Goal: Task Accomplishment & Management: Manage account settings

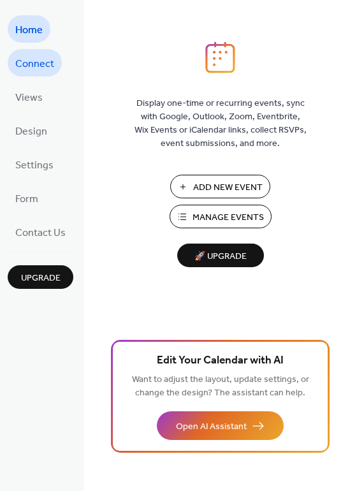
click at [40, 58] on span "Connect" at bounding box center [34, 64] width 39 height 20
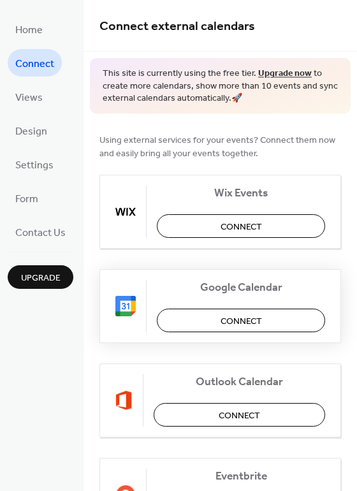
click at [235, 317] on span "Connect" at bounding box center [241, 320] width 41 height 13
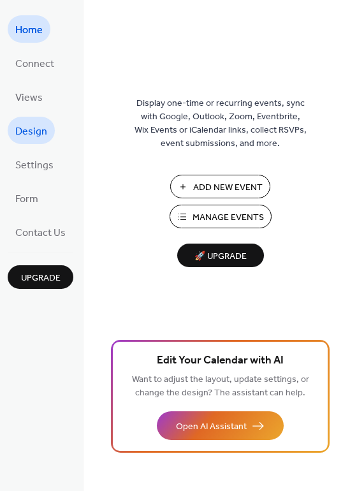
click at [38, 136] on span "Design" at bounding box center [31, 132] width 32 height 20
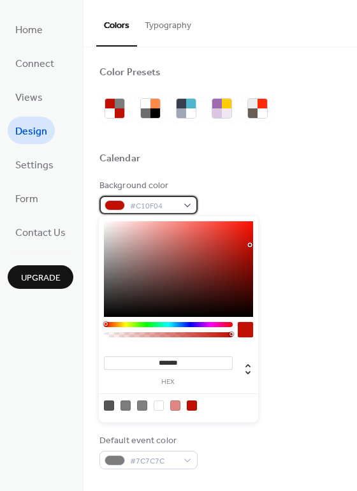
click at [159, 203] on span "#C10F04" at bounding box center [153, 206] width 47 height 13
click at [185, 203] on div "#C10F04" at bounding box center [148, 205] width 98 height 18
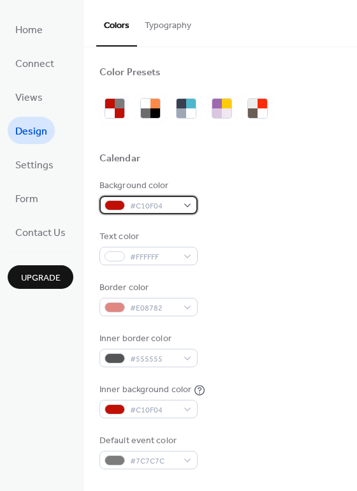
click at [185, 203] on div "#C10F04" at bounding box center [148, 205] width 98 height 18
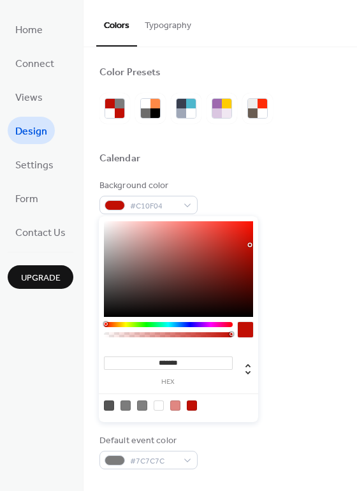
click at [157, 402] on div at bounding box center [159, 405] width 10 height 10
type input "*******"
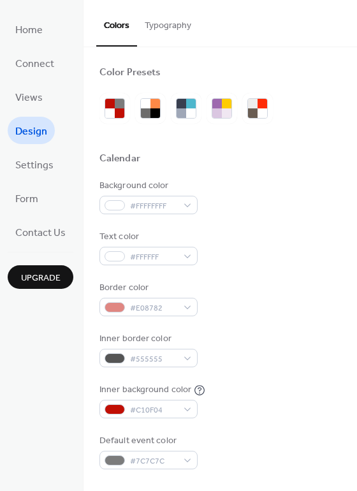
click at [288, 220] on div "Background color #FFFFFFFF Text color #FFFFFF Border color #E08782 Inner border…" at bounding box center [220, 324] width 242 height 290
click at [193, 302] on div "#E08782" at bounding box center [148, 307] width 98 height 18
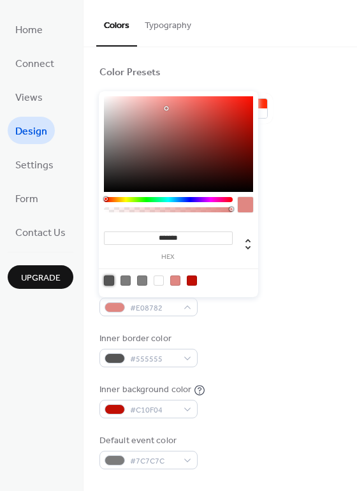
click at [109, 281] on div at bounding box center [109, 280] width 10 height 10
type input "*******"
click at [307, 305] on div "Border color #555555FF" at bounding box center [220, 298] width 242 height 35
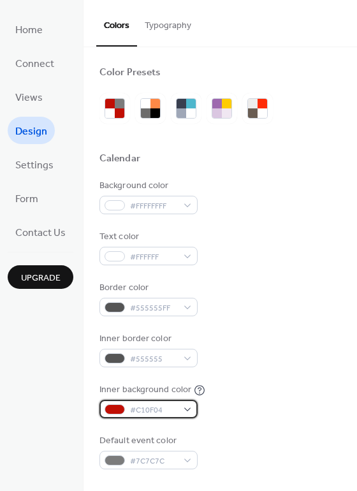
click at [188, 405] on div "#C10F04" at bounding box center [148, 409] width 98 height 18
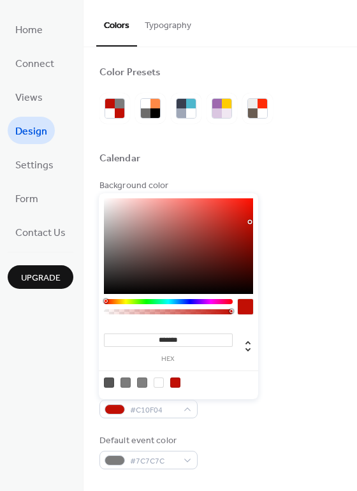
click at [152, 382] on div at bounding box center [179, 382] width 162 height 24
click at [161, 381] on div at bounding box center [159, 382] width 10 height 10
type input "*******"
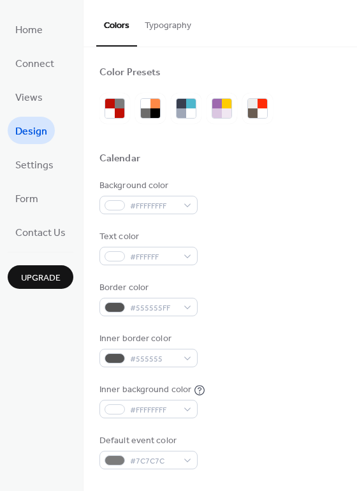
click at [285, 392] on div "Inner background color #FFFFFFFF" at bounding box center [220, 400] width 242 height 35
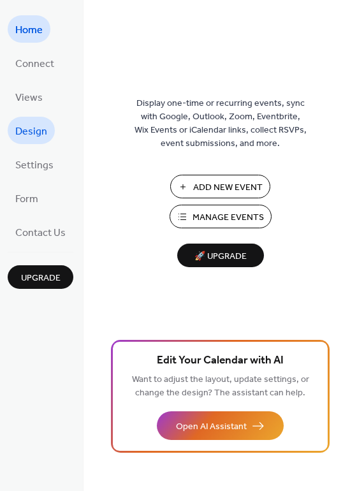
click at [47, 133] on link "Design" at bounding box center [31, 130] width 47 height 27
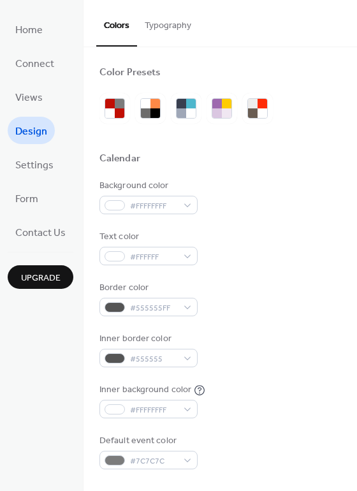
scroll to position [259, 0]
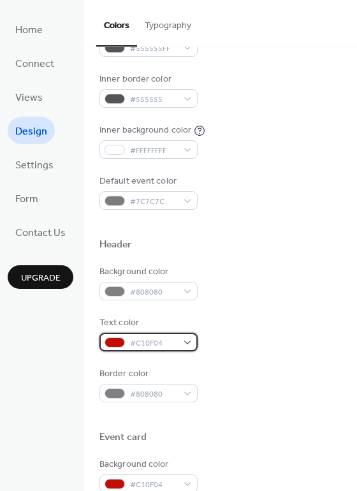
click at [184, 342] on div "#C10F04" at bounding box center [148, 342] width 98 height 18
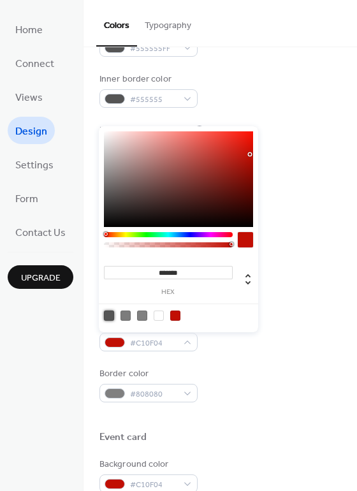
click at [110, 316] on div at bounding box center [109, 315] width 10 height 10
type input "*******"
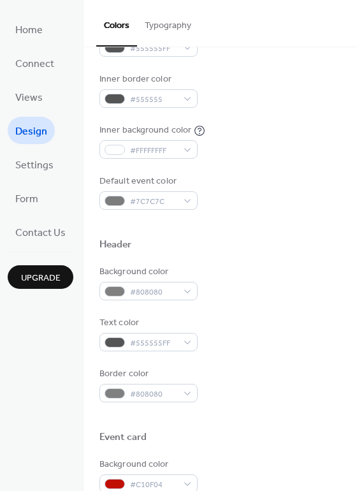
click at [274, 379] on div "Border color #808080" at bounding box center [220, 384] width 242 height 35
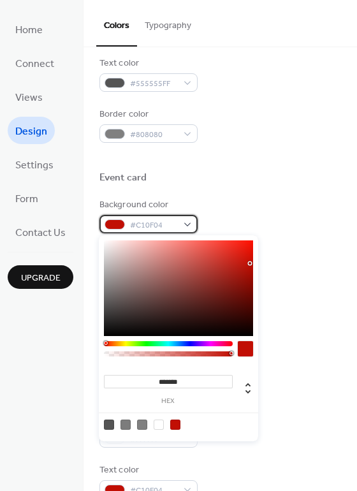
click at [189, 221] on div "#C10F04" at bounding box center [148, 224] width 98 height 18
click at [120, 425] on div at bounding box center [125, 425] width 10 height 10
type input "*******"
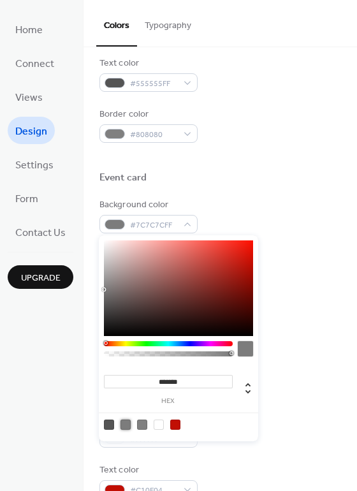
click at [300, 369] on div "Date Icon" at bounding box center [220, 377] width 242 height 17
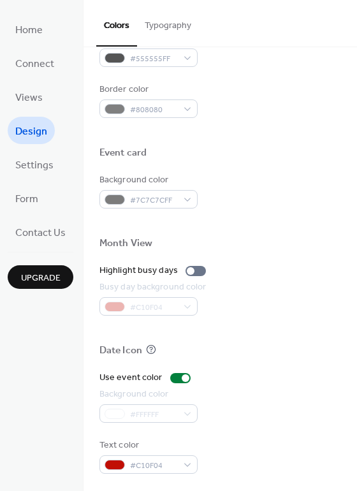
scroll to position [545, 0]
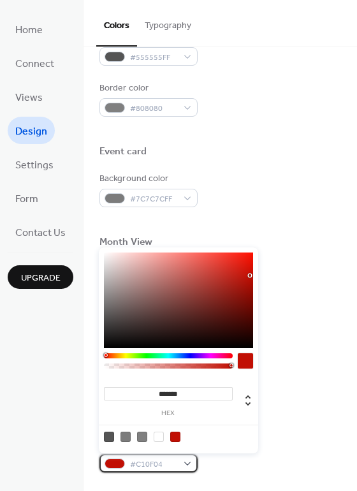
click at [188, 458] on div "#C10F04" at bounding box center [148, 463] width 98 height 18
click at [109, 436] on div at bounding box center [109, 437] width 10 height 10
type input "*******"
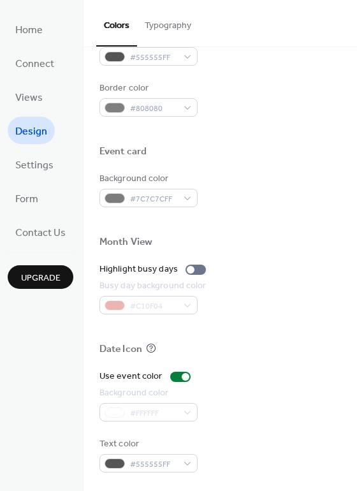
click at [307, 387] on div "Background color #FFFFFF" at bounding box center [220, 403] width 242 height 35
click at [186, 267] on div at bounding box center [196, 270] width 20 height 10
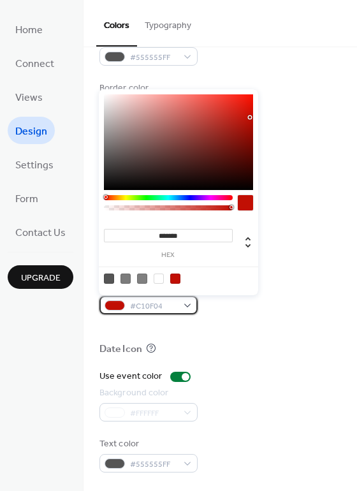
click at [178, 299] on div "#C10F04" at bounding box center [148, 305] width 98 height 18
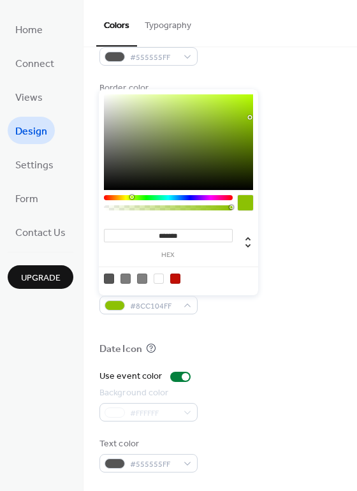
click at [131, 196] on div at bounding box center [168, 197] width 129 height 5
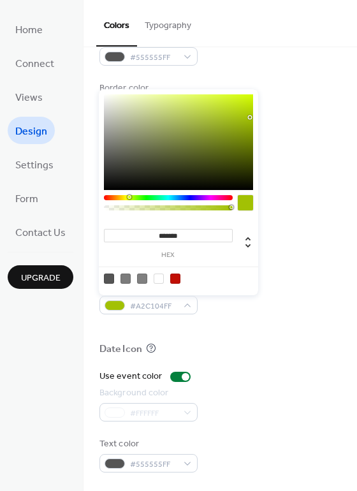
click at [129, 196] on div at bounding box center [168, 197] width 129 height 5
click at [124, 196] on div at bounding box center [168, 197] width 129 height 5
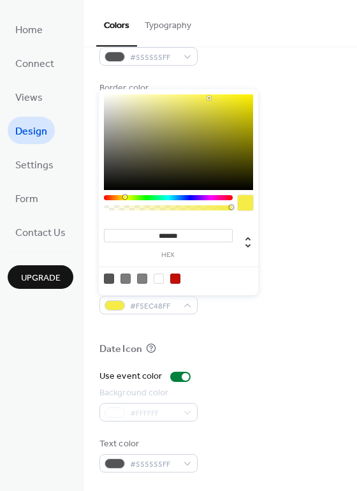
click at [209, 98] on div at bounding box center [178, 142] width 149 height 96
type input "*******"
click at [164, 98] on div at bounding box center [178, 142] width 149 height 96
click at [317, 297] on div "Busy day background color #F5F092FF" at bounding box center [220, 296] width 242 height 35
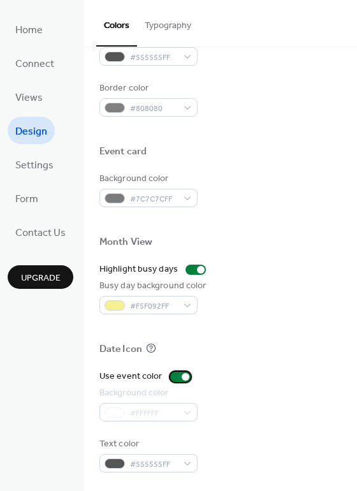
click at [182, 376] on div at bounding box center [186, 377] width 8 height 8
click at [182, 376] on div at bounding box center [180, 377] width 20 height 10
click at [187, 409] on div "#FFFFFF" at bounding box center [148, 412] width 98 height 18
click at [187, 408] on div "#FFFFFF" at bounding box center [148, 412] width 98 height 18
click at [182, 375] on div at bounding box center [186, 377] width 8 height 8
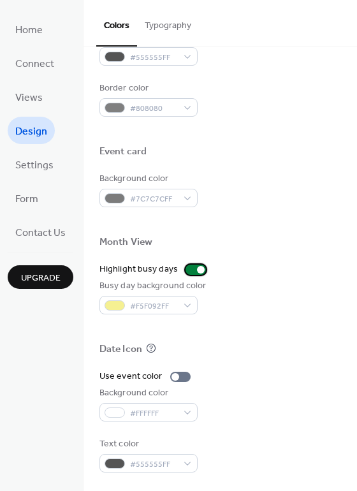
click at [198, 268] on div at bounding box center [201, 270] width 8 height 8
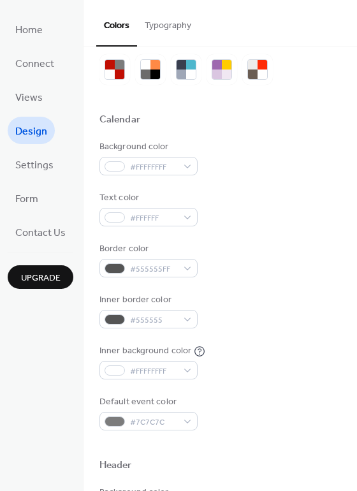
scroll to position [0, 0]
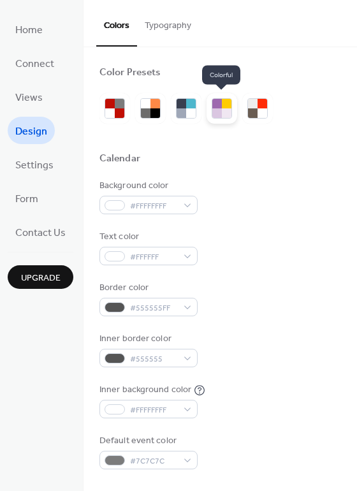
click at [214, 111] on div at bounding box center [217, 113] width 10 height 10
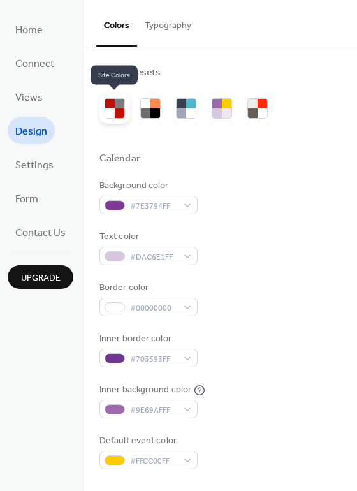
click at [122, 106] on div at bounding box center [120, 104] width 10 height 10
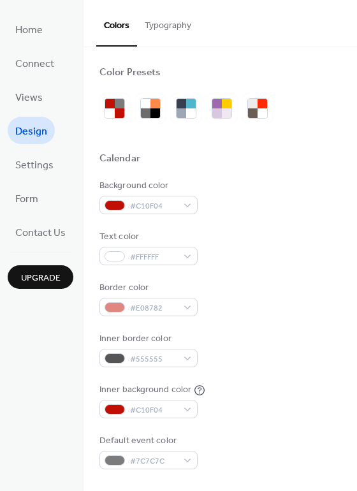
click at [160, 29] on button "Typography" at bounding box center [168, 22] width 62 height 45
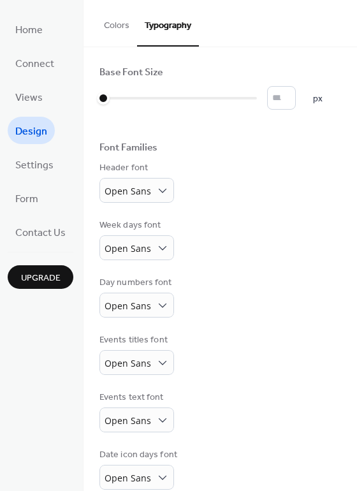
click at [33, 126] on span "Design" at bounding box center [31, 132] width 32 height 20
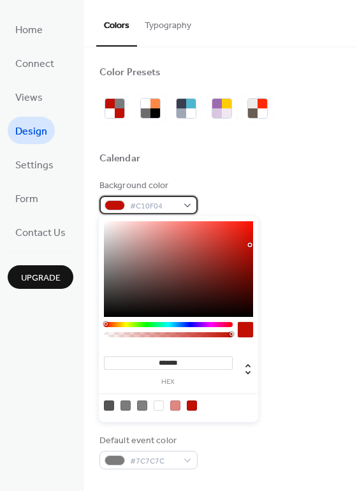
click at [173, 204] on span "#C10F04" at bounding box center [153, 206] width 47 height 13
click at [159, 402] on div at bounding box center [159, 405] width 10 height 10
type input "*******"
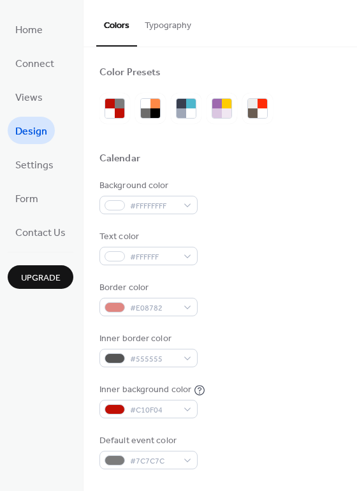
click at [328, 228] on div "Background color #FFFFFFFF Text color #FFFFFF Border color #E08782 Inner border…" at bounding box center [220, 324] width 242 height 290
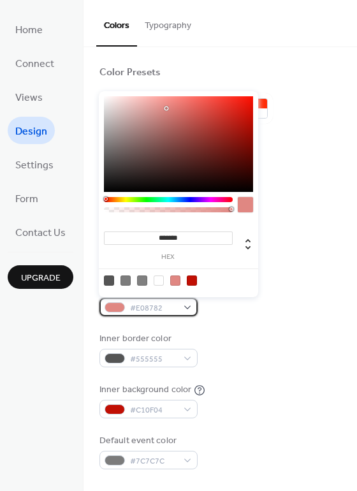
click at [189, 309] on div "#E08782" at bounding box center [148, 307] width 98 height 18
click at [106, 281] on div at bounding box center [109, 280] width 10 height 10
type input "*******"
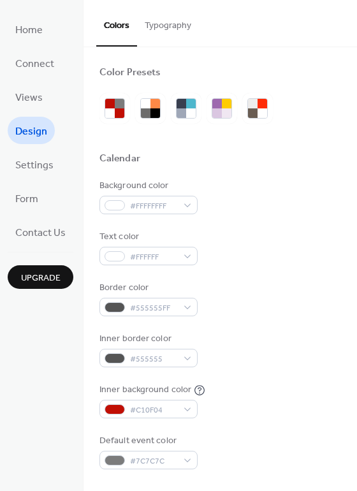
click at [304, 287] on div "Border color #555555FF" at bounding box center [220, 298] width 242 height 35
click at [182, 409] on div "#C10F04" at bounding box center [148, 409] width 98 height 18
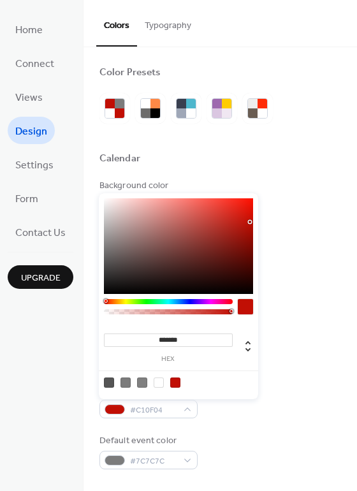
click at [156, 382] on div at bounding box center [159, 382] width 10 height 10
type input "*******"
click at [303, 370] on div "Background color #FFFFFFFF Text color #FFFFFF Border color #555555FF Inner bord…" at bounding box center [220, 324] width 242 height 290
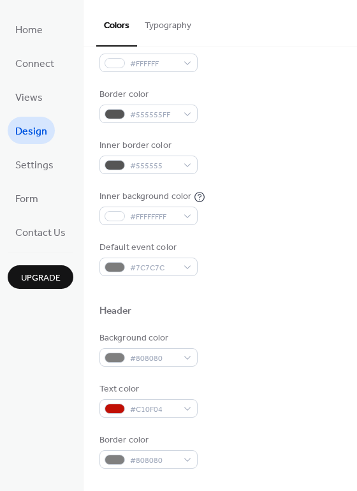
scroll to position [259, 0]
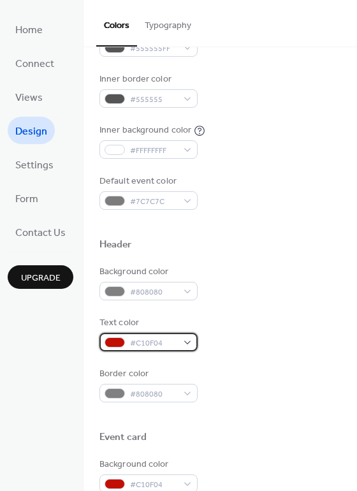
click at [191, 338] on div "#C10F04" at bounding box center [148, 342] width 98 height 18
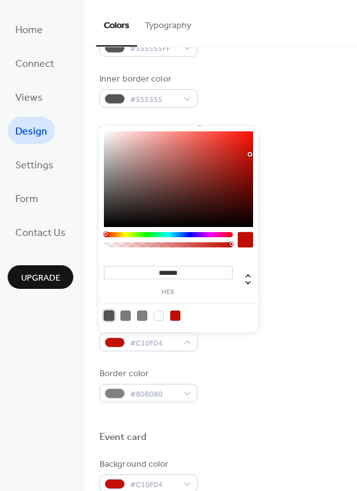
click at [101, 319] on div at bounding box center [179, 315] width 162 height 24
click at [112, 314] on div at bounding box center [109, 315] width 10 height 10
type input "*******"
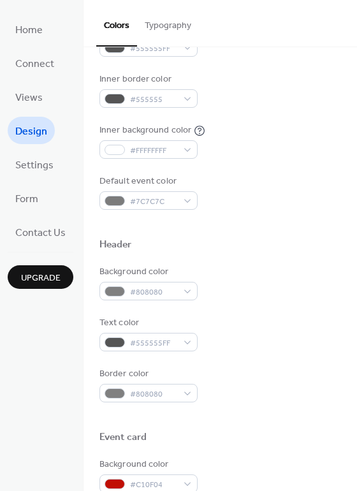
click at [300, 337] on div "Text color #555555FF" at bounding box center [220, 333] width 242 height 35
click at [189, 337] on div "#555555FF" at bounding box center [148, 342] width 98 height 18
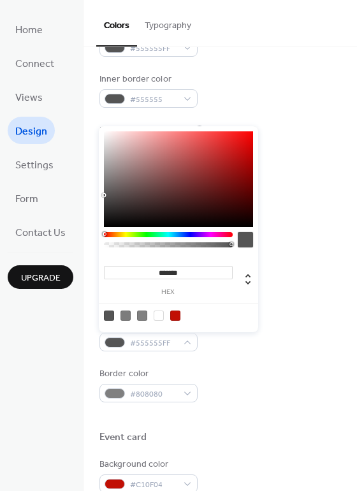
click at [106, 317] on div at bounding box center [109, 315] width 10 height 10
click at [250, 364] on div "Background color #808080 Text color #555555FF Border color #808080" at bounding box center [220, 333] width 242 height 137
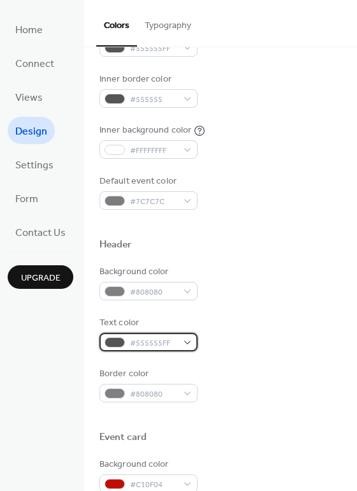
click at [196, 335] on div "#555555FF" at bounding box center [148, 342] width 98 height 18
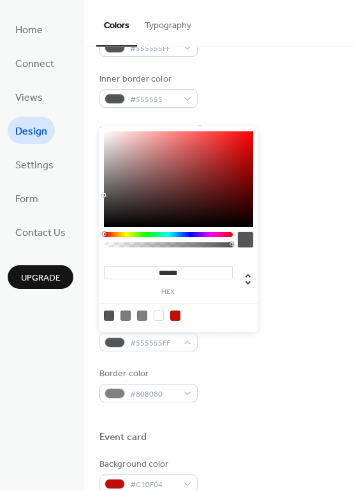
type input "*******"
click at [108, 222] on div at bounding box center [178, 179] width 149 height 96
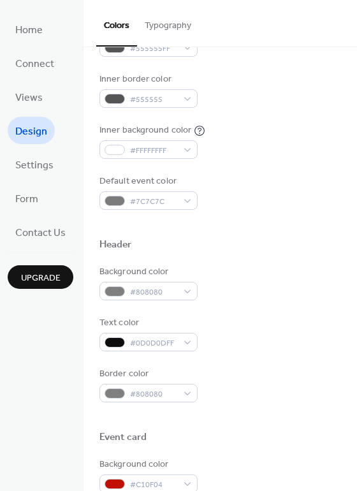
click at [261, 351] on div "Background color #808080 Text color #0D0D0DFF Border color #808080" at bounding box center [220, 333] width 242 height 137
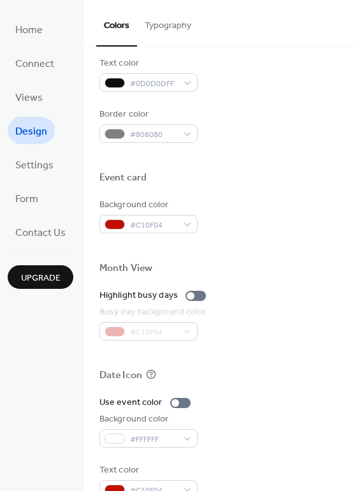
scroll to position [545, 0]
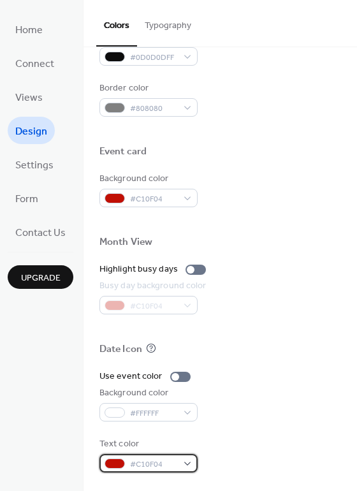
click at [184, 462] on div "#C10F04" at bounding box center [148, 463] width 98 height 18
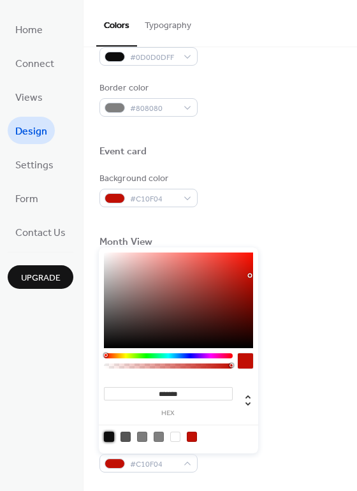
click at [112, 435] on div at bounding box center [109, 437] width 10 height 10
type input "*******"
click at [296, 390] on div "Background color #FFFFFF" at bounding box center [220, 403] width 242 height 35
